Goal: Transaction & Acquisition: Purchase product/service

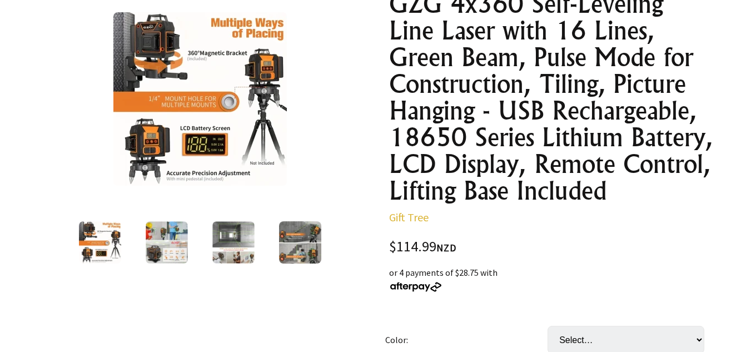
scroll to position [167, 0]
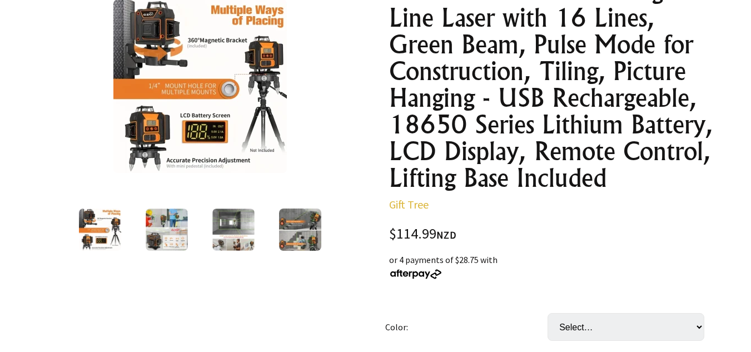
click at [250, 232] on img at bounding box center [233, 230] width 42 height 42
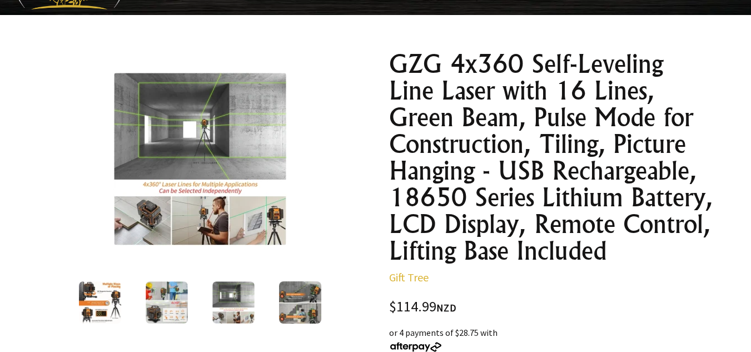
scroll to position [0, 0]
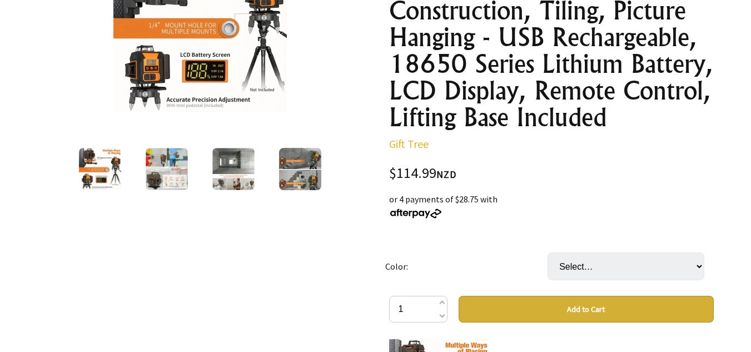
scroll to position [278, 0]
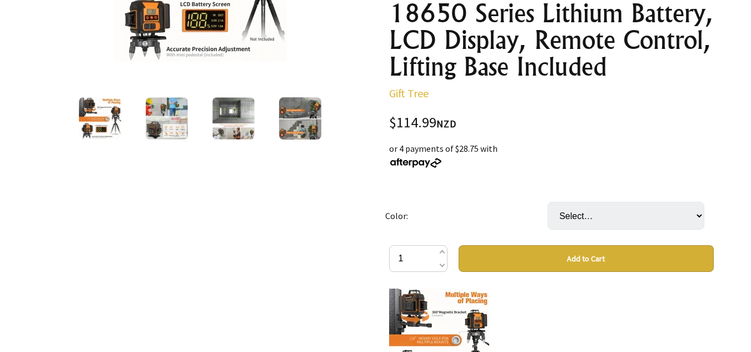
click at [231, 117] on img at bounding box center [233, 118] width 42 height 42
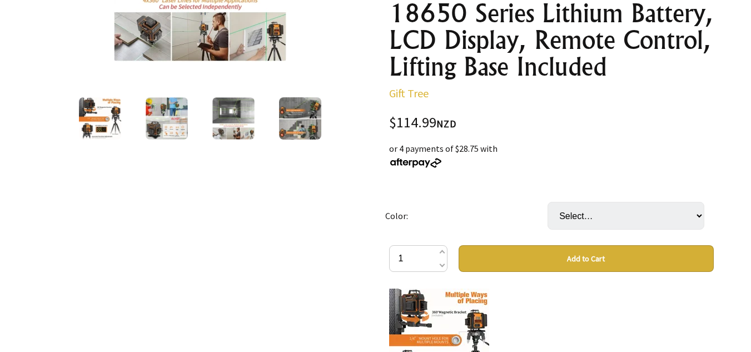
scroll to position [167, 0]
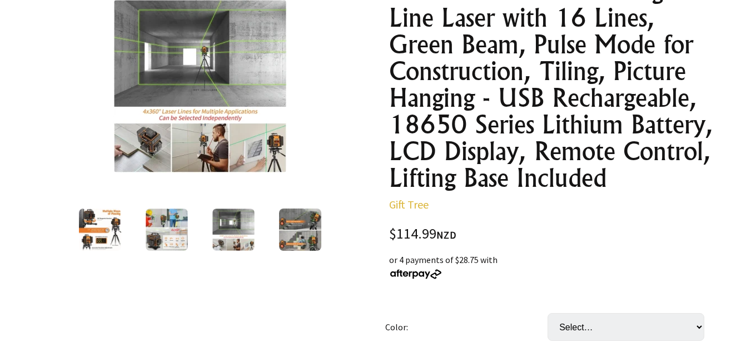
click at [293, 213] on img at bounding box center [300, 230] width 42 height 42
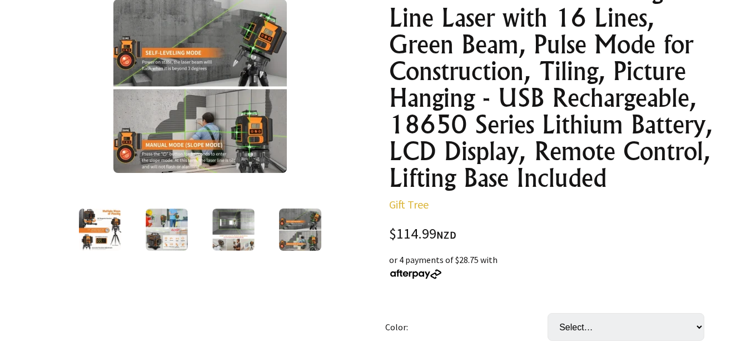
click at [299, 229] on img at bounding box center [300, 230] width 42 height 42
click at [242, 242] on img at bounding box center [233, 230] width 42 height 42
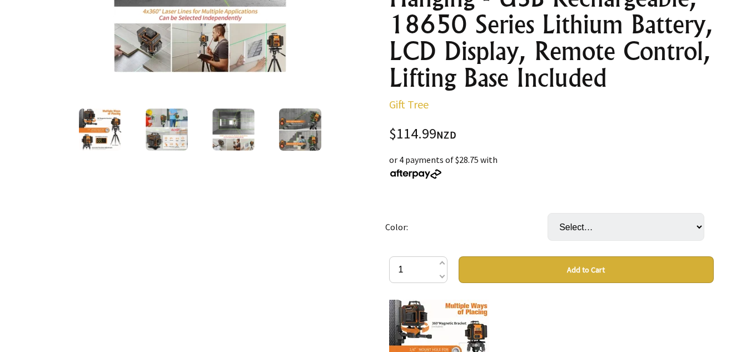
scroll to position [278, 0]
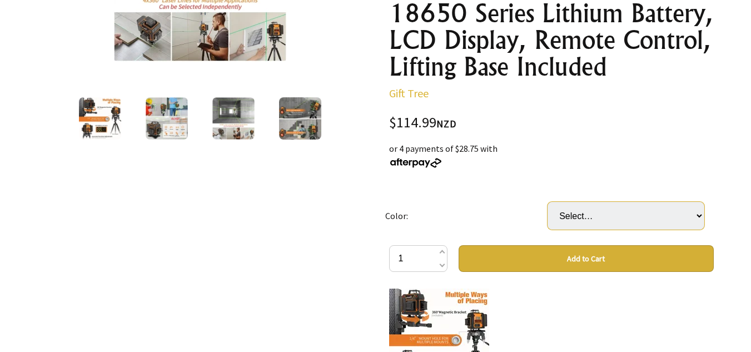
click at [599, 217] on select "Select… Orange" at bounding box center [626, 216] width 157 height 28
select select "Orange"
click at [548, 202] on select "Select… Orange" at bounding box center [626, 216] width 157 height 28
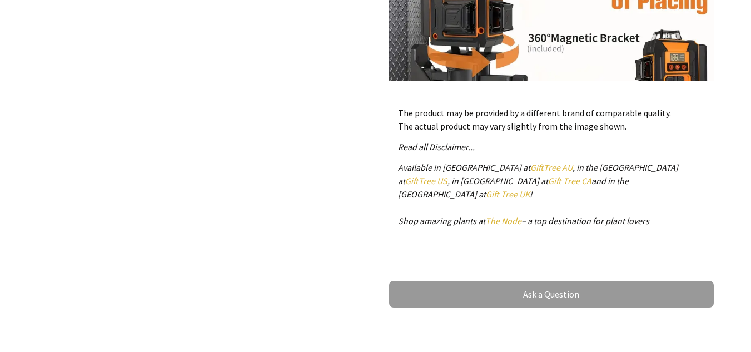
scroll to position [389, 0]
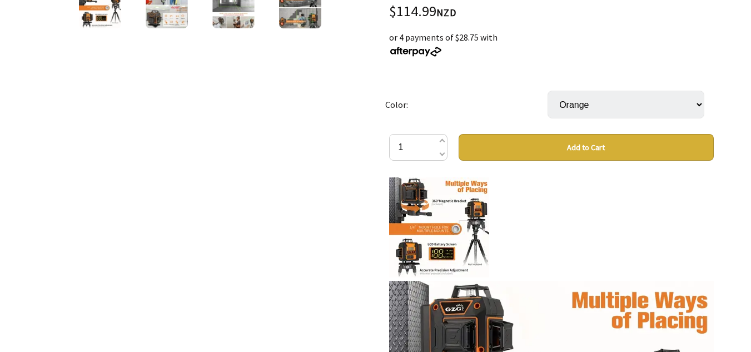
click at [578, 150] on button "Add to Cart" at bounding box center [586, 147] width 255 height 27
